Goal: Check status: Check status

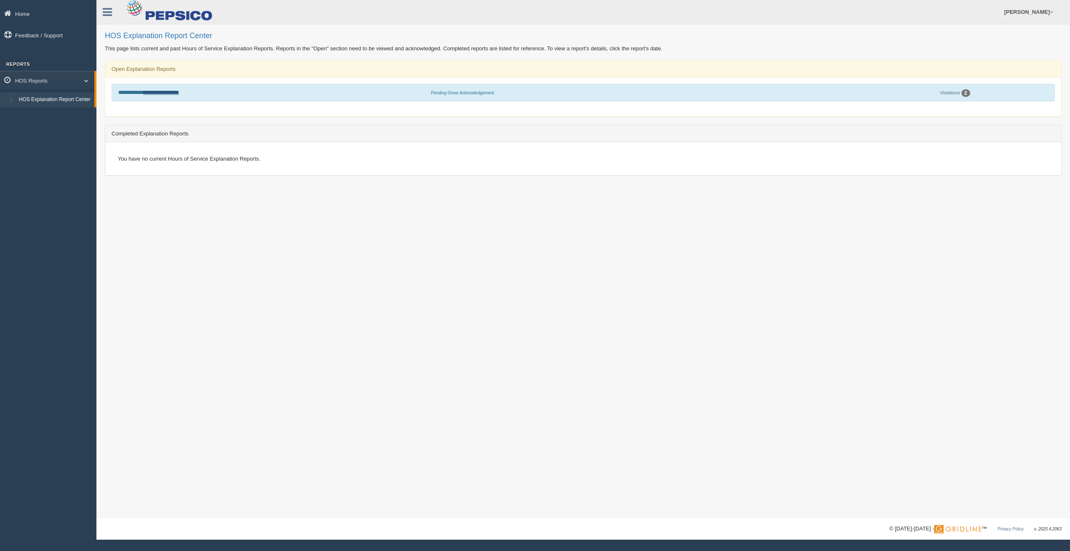
click at [161, 93] on link "**********" at bounding box center [161, 92] width 36 height 5
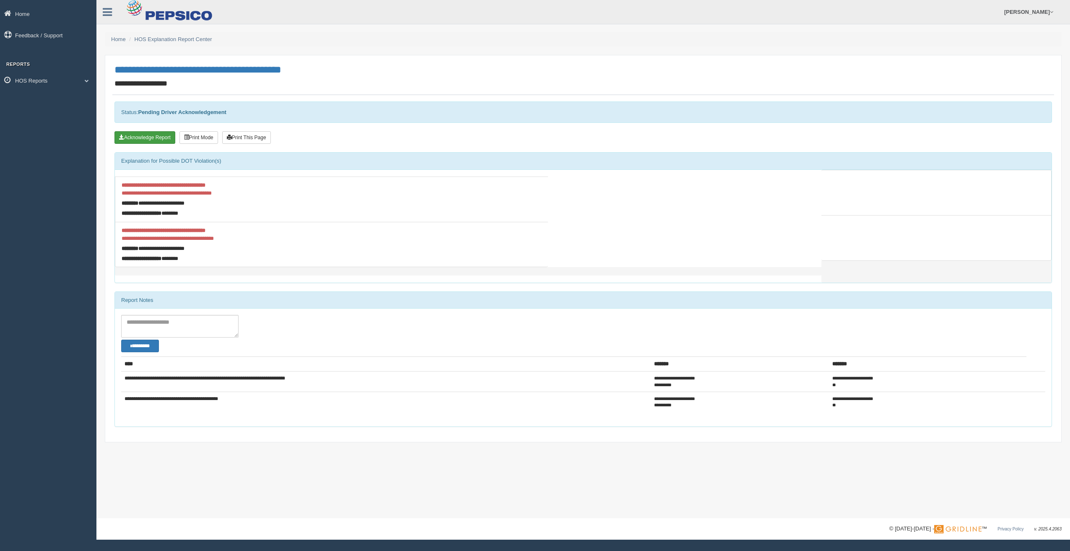
click at [146, 136] on button "Acknowledge Report" at bounding box center [144, 137] width 61 height 13
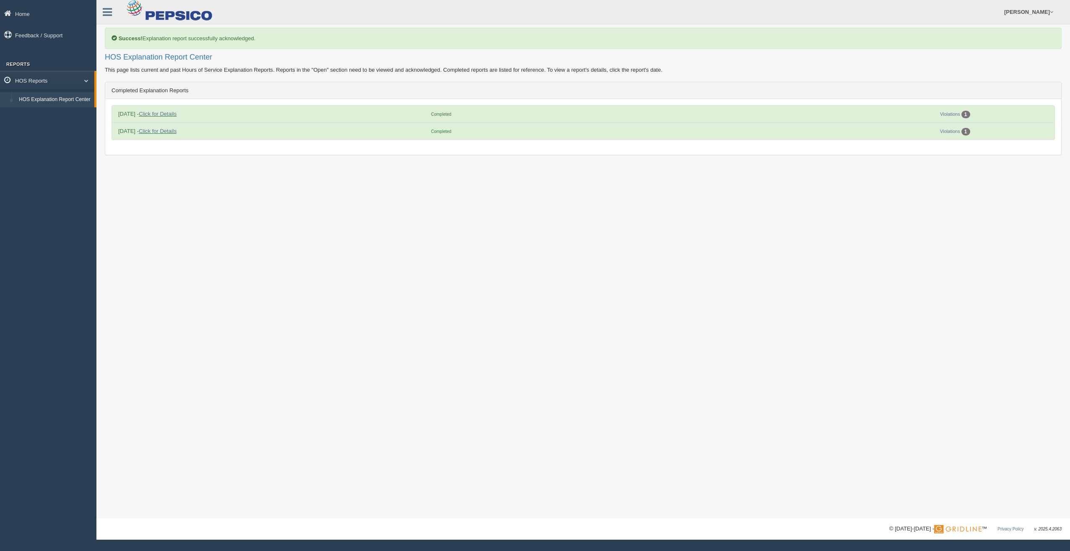
click at [88, 82] on link "HOS Reports" at bounding box center [47, 80] width 94 height 19
click at [87, 81] on span at bounding box center [85, 80] width 11 height 4
